Goal: Task Accomplishment & Management: Use online tool/utility

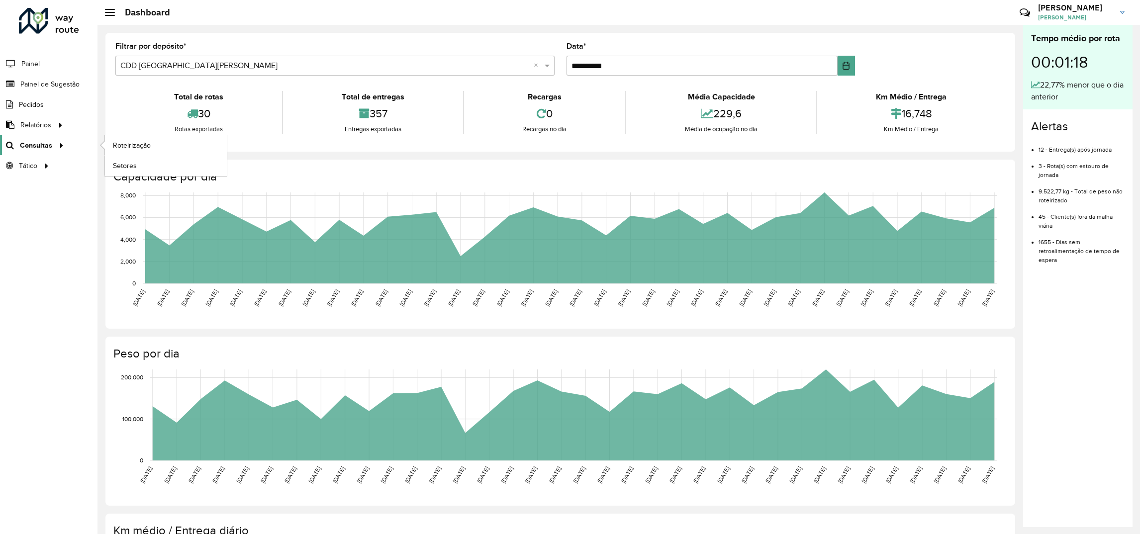
click at [39, 151] on link "Consultas" at bounding box center [33, 145] width 67 height 20
click at [133, 150] on span "Roteirização" at bounding box center [133, 145] width 40 height 10
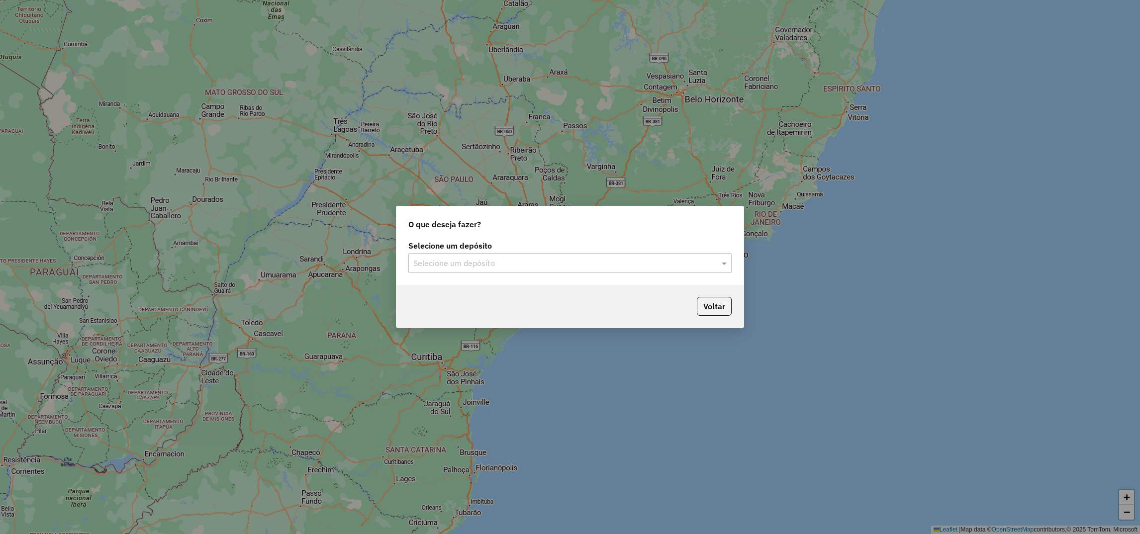
click at [507, 261] on input "text" at bounding box center [560, 264] width 294 height 12
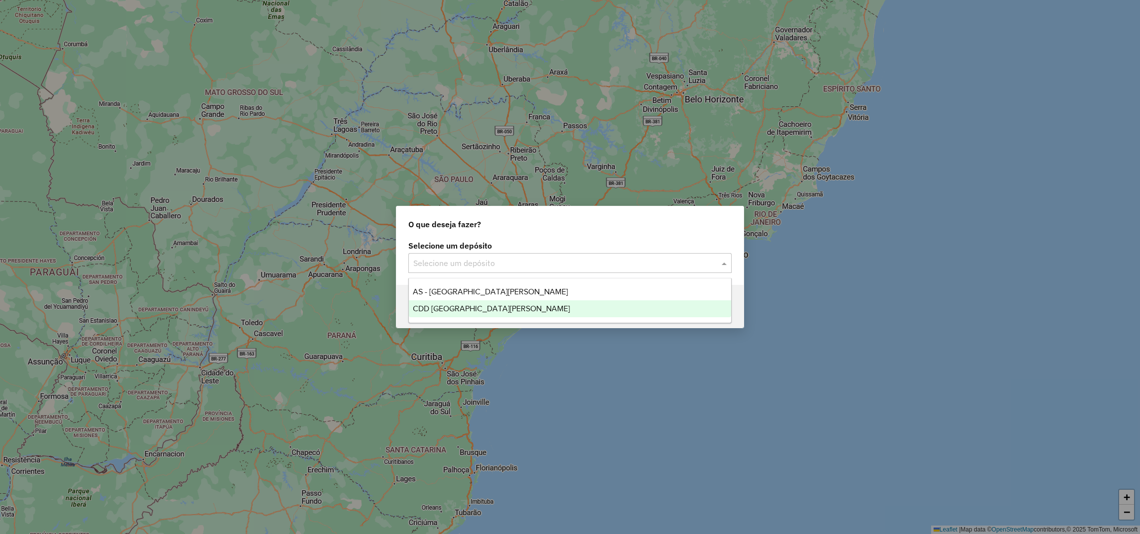
click at [475, 307] on span "CDD [GEOGRAPHIC_DATA]" at bounding box center [491, 308] width 157 height 8
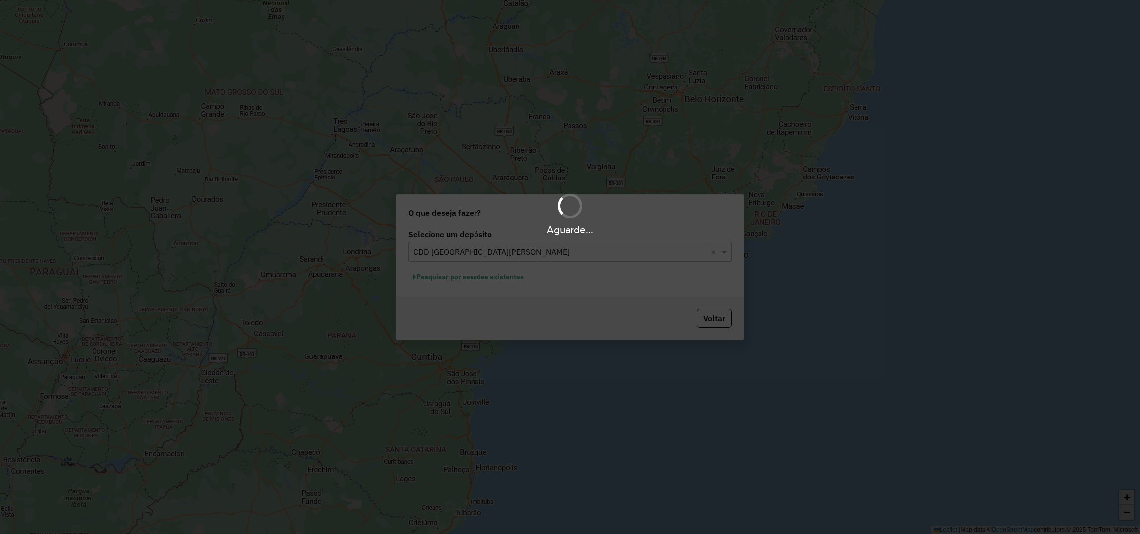
click at [472, 276] on div "Aguarde..." at bounding box center [570, 267] width 1140 height 534
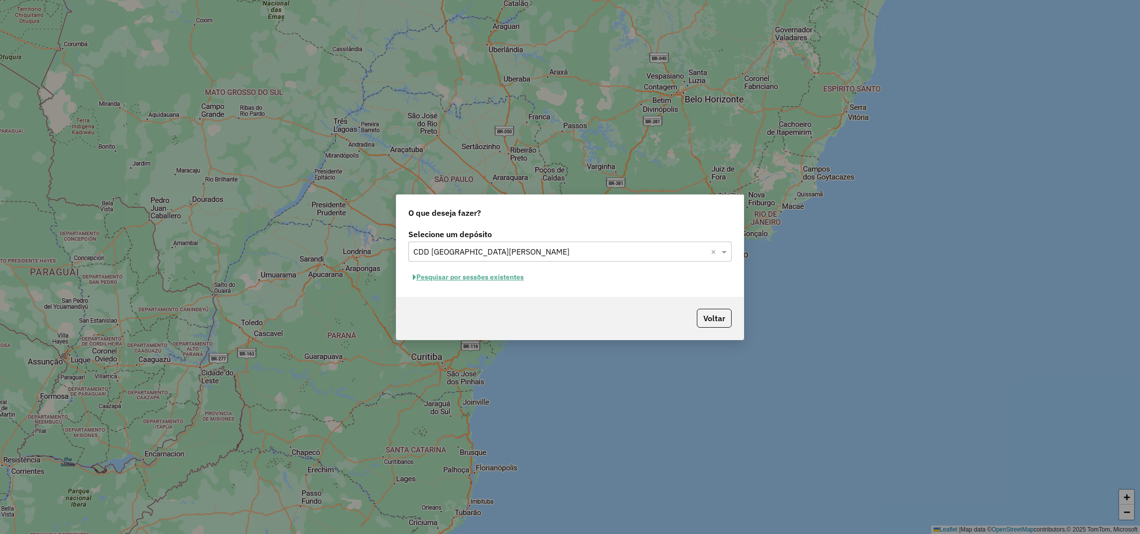
click at [506, 280] on button "Pesquisar por sessões existentes" at bounding box center [468, 277] width 120 height 15
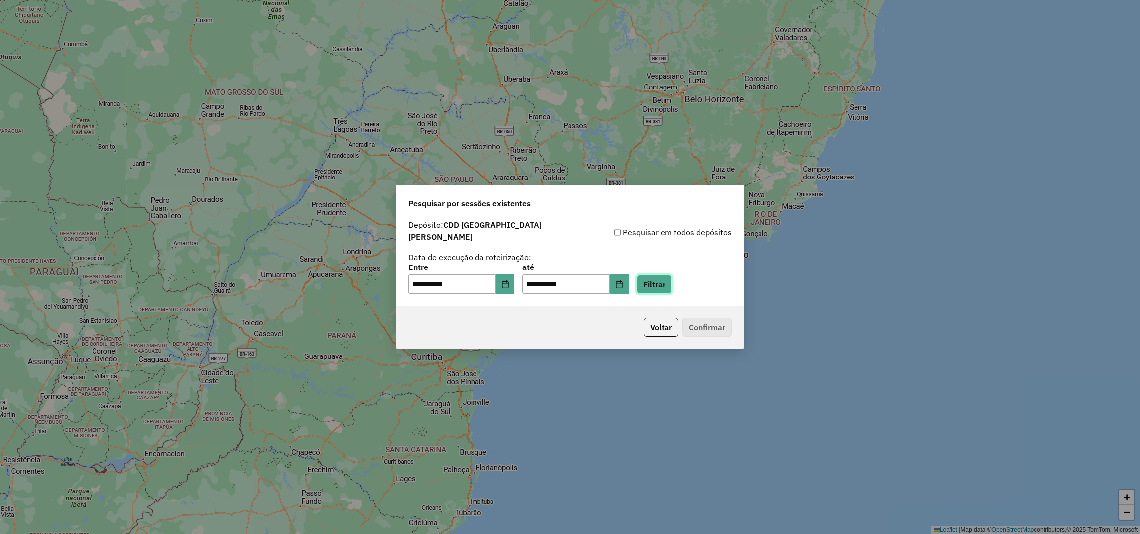
click at [667, 281] on button "Filtrar" at bounding box center [654, 284] width 35 height 19
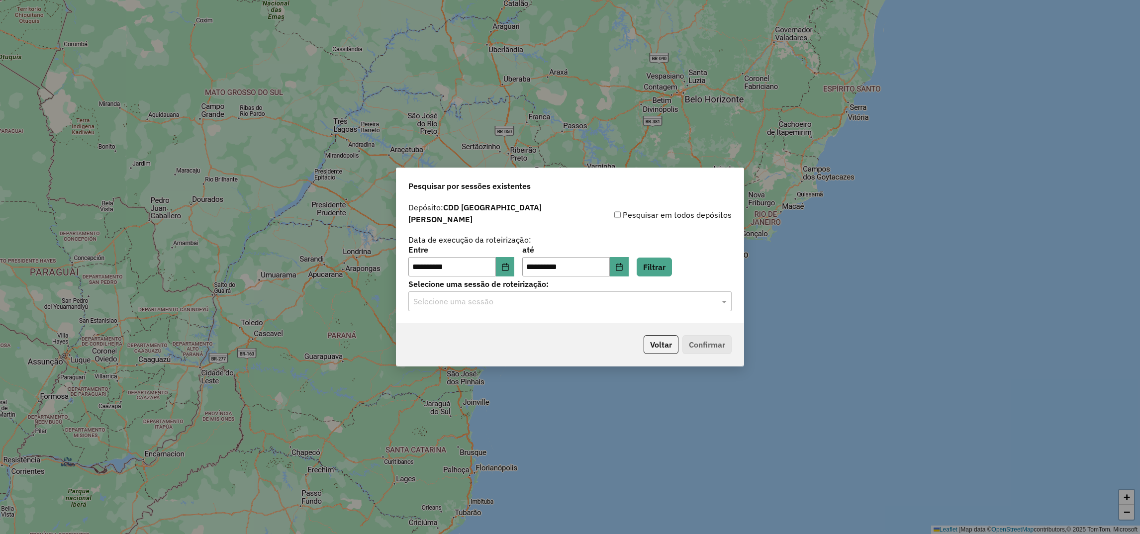
click at [518, 302] on input "text" at bounding box center [560, 302] width 294 height 12
click at [473, 322] on span "1263391 - 11/09/2025 18:02 (Rotas + AS)" at bounding box center [473, 325] width 121 height 8
click at [714, 344] on button "Confirmar" at bounding box center [707, 344] width 49 height 19
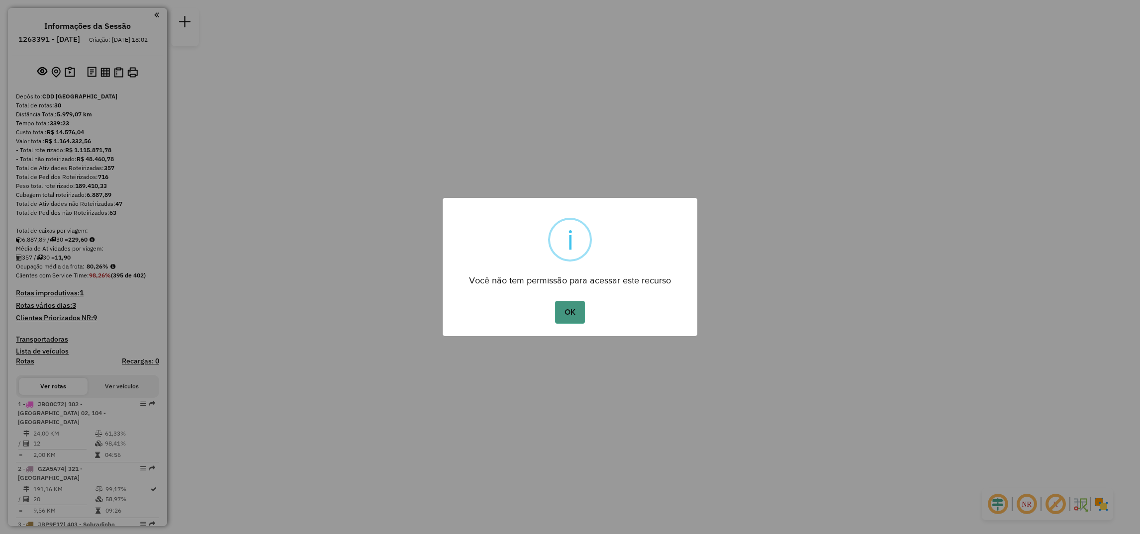
click at [565, 318] on button "OK" at bounding box center [569, 312] width 29 height 23
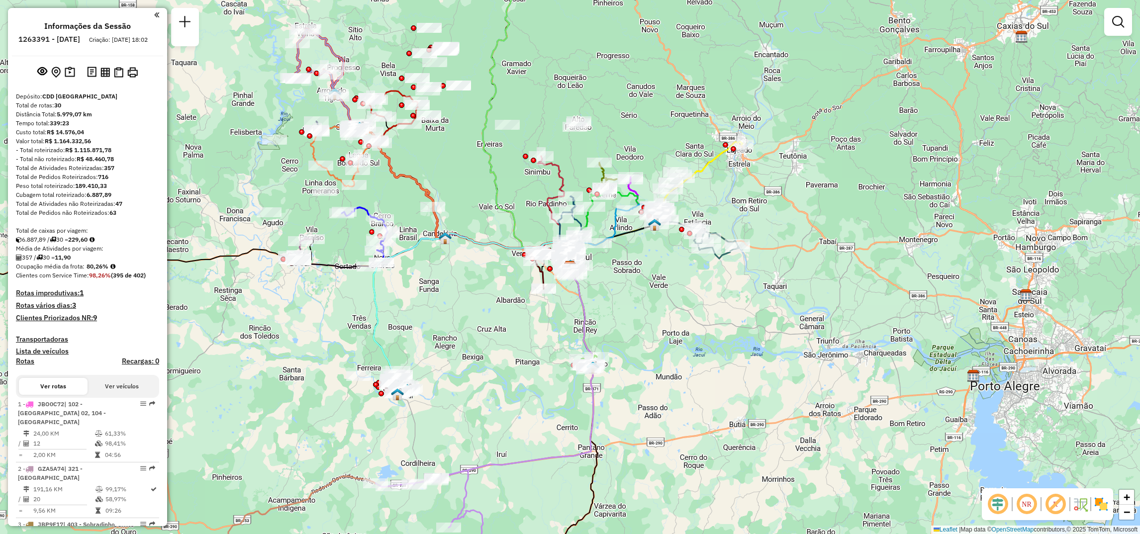
select select "**********"
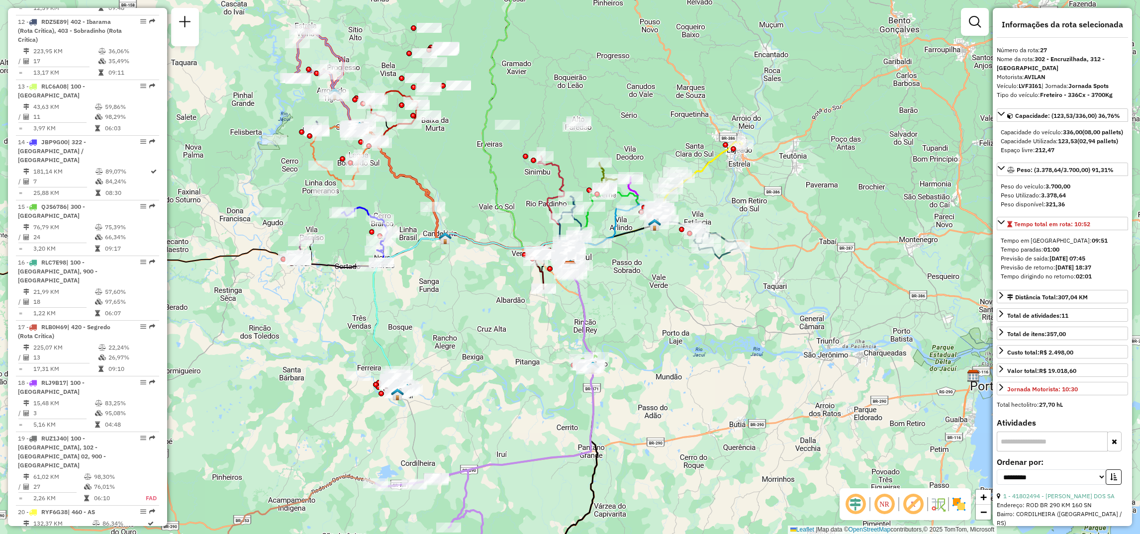
scroll to position [1707, 0]
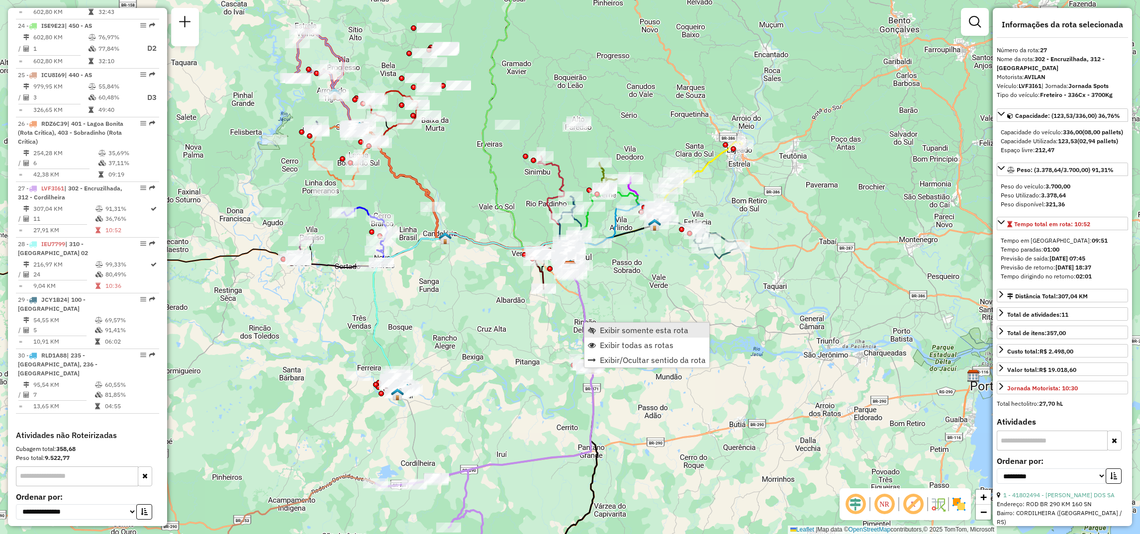
click at [593, 330] on span "Exibir somente esta rota" at bounding box center [592, 330] width 8 height 8
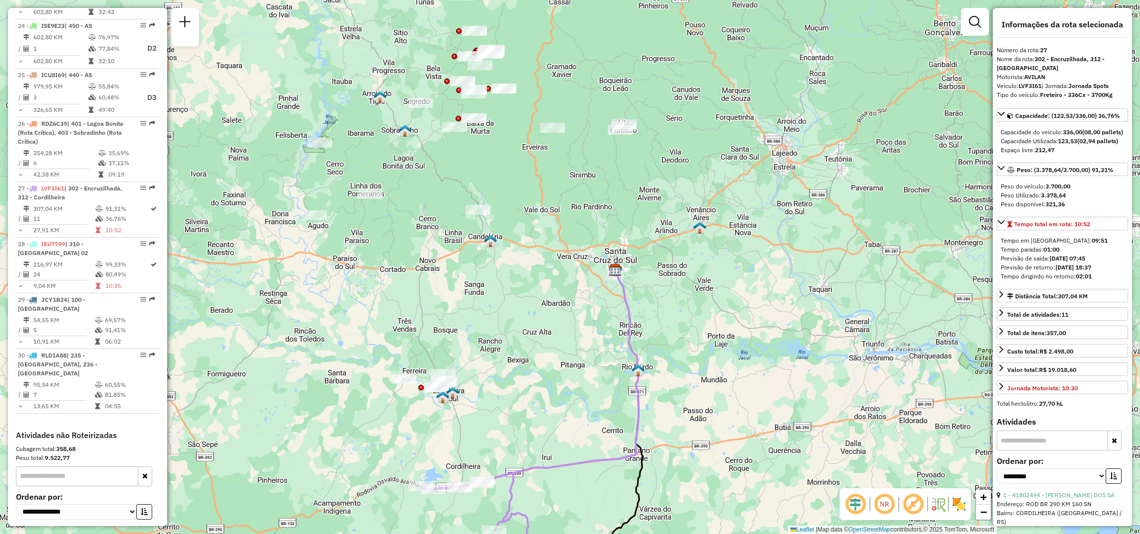
drag, startPoint x: 538, startPoint y: 204, endPoint x: 500, endPoint y: 374, distance: 174.4
click at [500, 374] on div "Janela de atendimento Grade de atendimento Capacidade Transportadoras Veículos …" at bounding box center [570, 267] width 1140 height 534
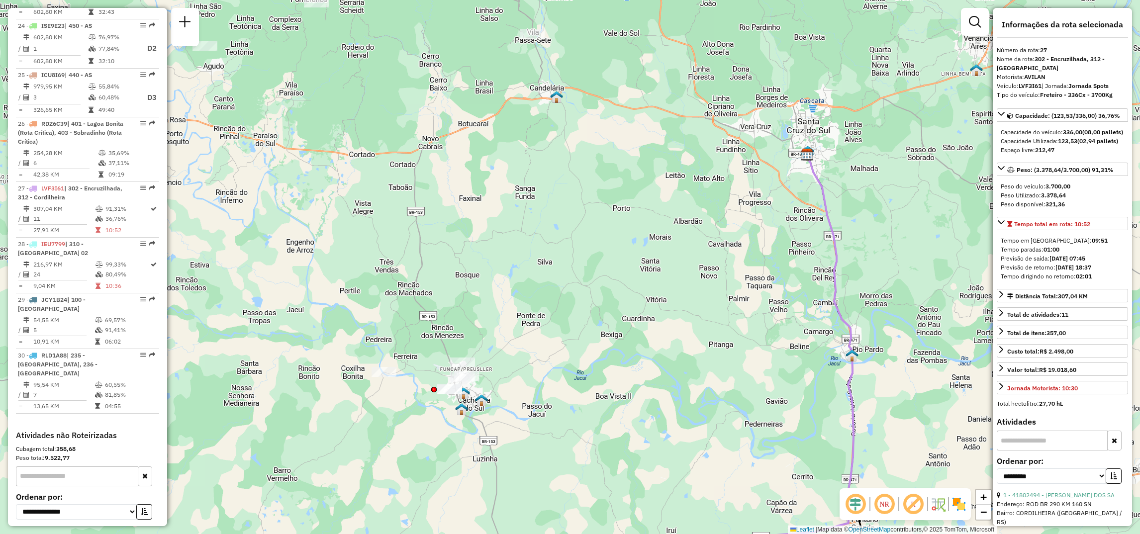
drag, startPoint x: 449, startPoint y: 411, endPoint x: 521, endPoint y: 397, distance: 73.1
click at [521, 397] on div "Janela de atendimento Grade de atendimento Capacidade Transportadoras Veículos …" at bounding box center [570, 267] width 1140 height 534
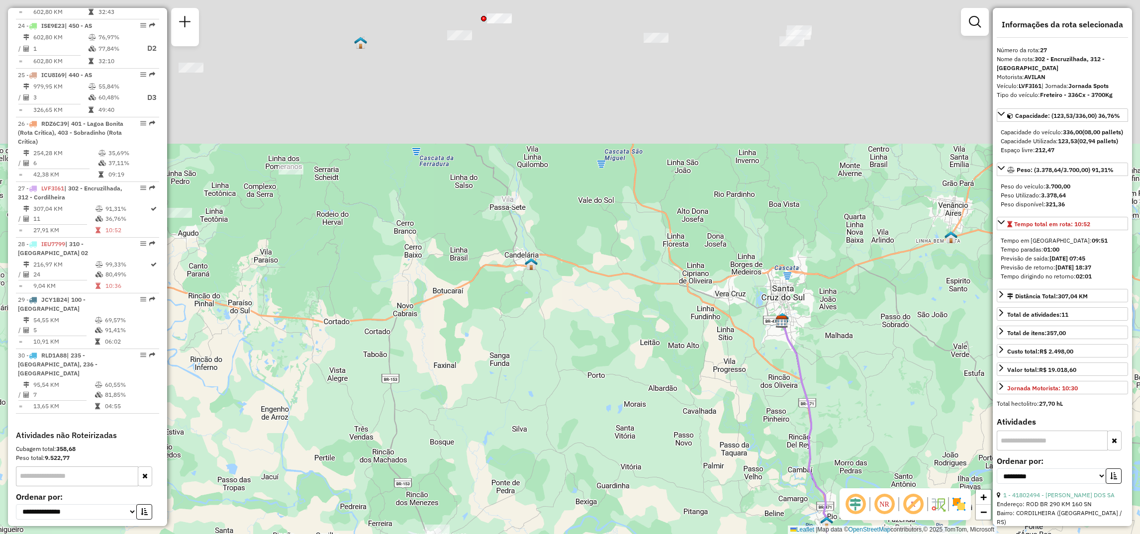
drag, startPoint x: 548, startPoint y: 242, endPoint x: 511, endPoint y: 412, distance: 174.1
click at [516, 467] on div "Janela de atendimento Grade de atendimento Capacidade Transportadoras Veículos …" at bounding box center [570, 267] width 1140 height 534
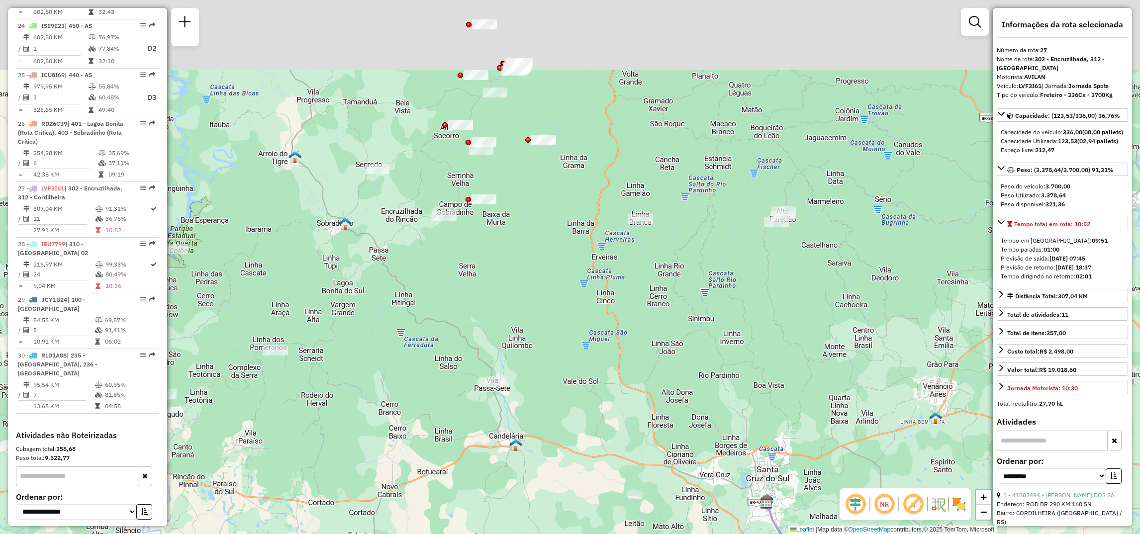
drag, startPoint x: 553, startPoint y: 307, endPoint x: 553, endPoint y: 314, distance: 7.5
click at [553, 314] on div "Janela de atendimento Grade de atendimento Capacidade Transportadoras Veículos …" at bounding box center [570, 267] width 1140 height 534
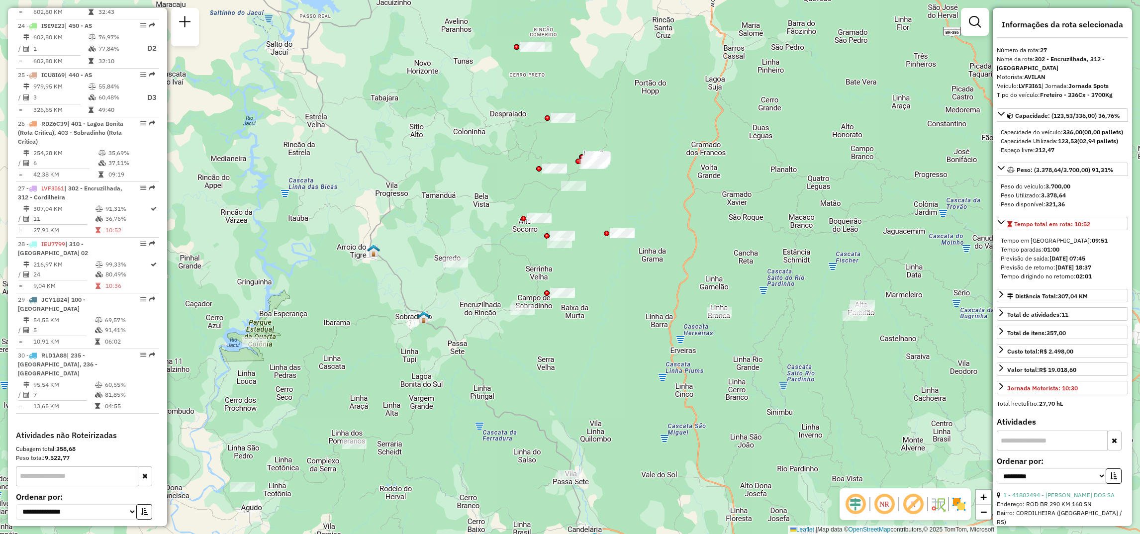
drag, startPoint x: 560, startPoint y: 309, endPoint x: 626, endPoint y: 395, distance: 108.5
click at [626, 395] on div "Janela de atendimento Grade de atendimento Capacidade Transportadoras Veículos …" at bounding box center [570, 267] width 1140 height 534
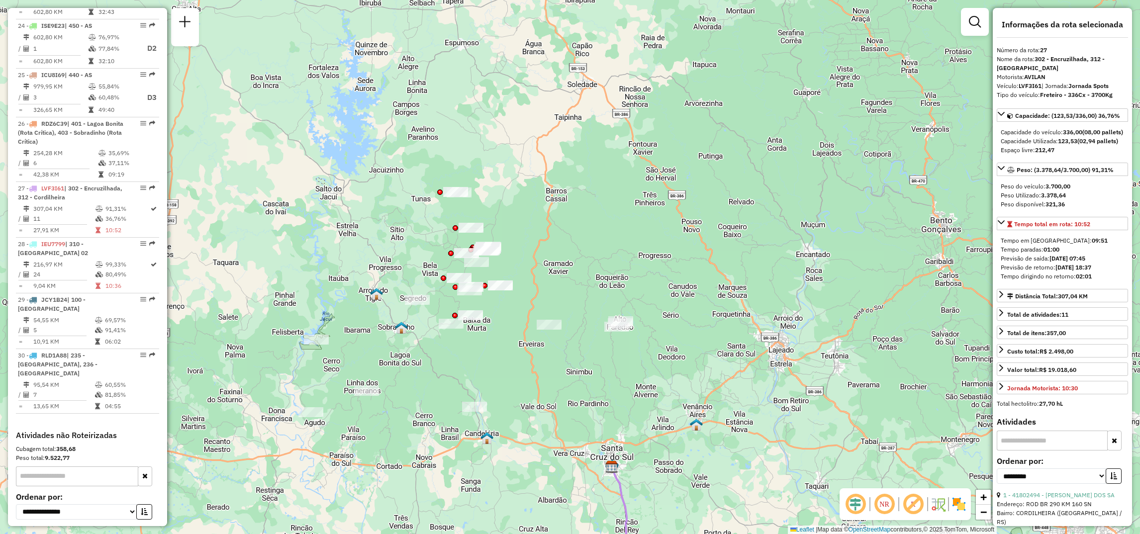
drag, startPoint x: 530, startPoint y: 377, endPoint x: 506, endPoint y: 377, distance: 24.4
click at [506, 377] on div "Janela de atendimento Grade de atendimento Capacidade Transportadoras Veículos …" at bounding box center [570, 267] width 1140 height 534
